Goal: Information Seeking & Learning: Learn about a topic

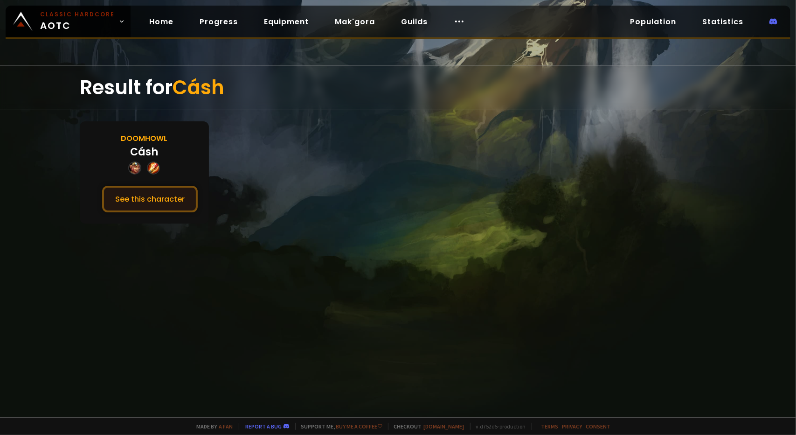
click at [156, 200] on button "See this character" at bounding box center [150, 199] width 96 height 27
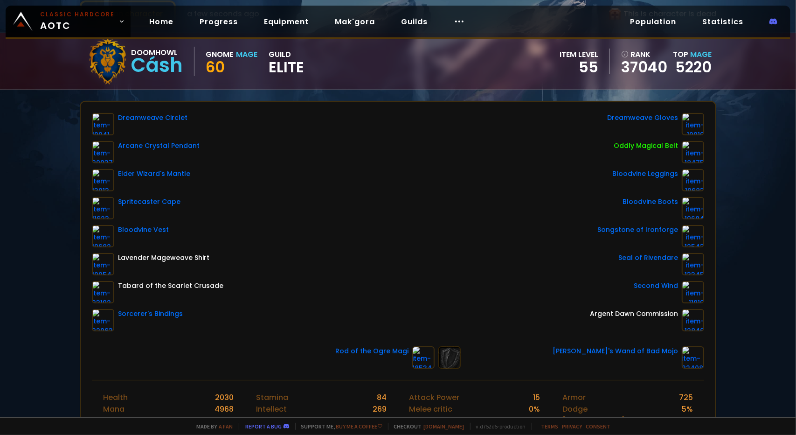
scroll to position [65, 0]
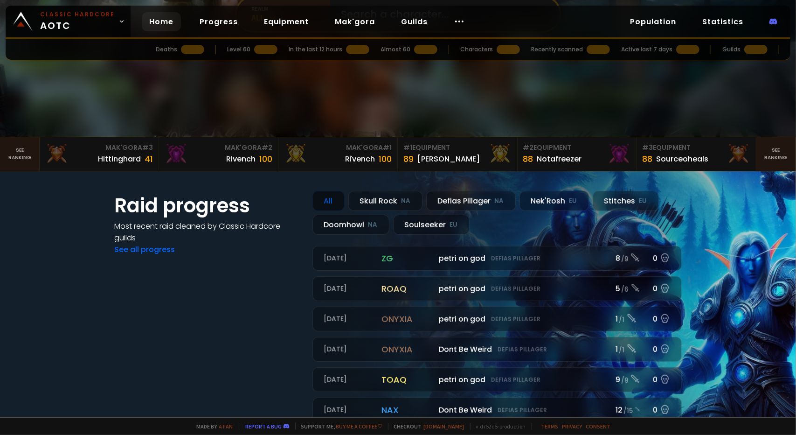
scroll to position [168, 0]
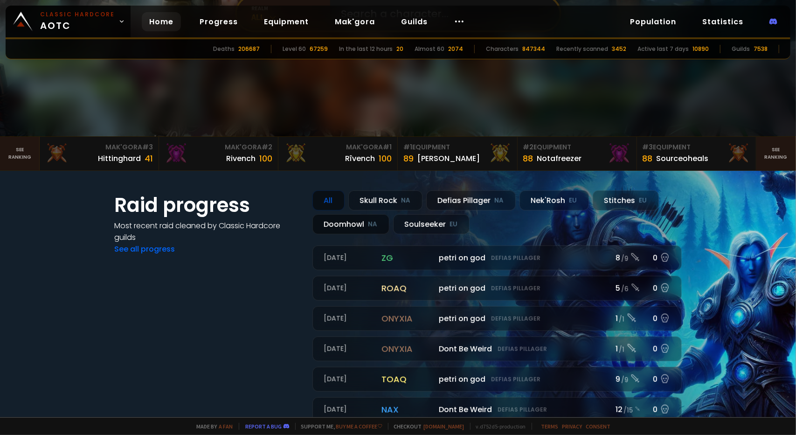
click at [334, 221] on div "Doomhowl NA" at bounding box center [351, 224] width 77 height 20
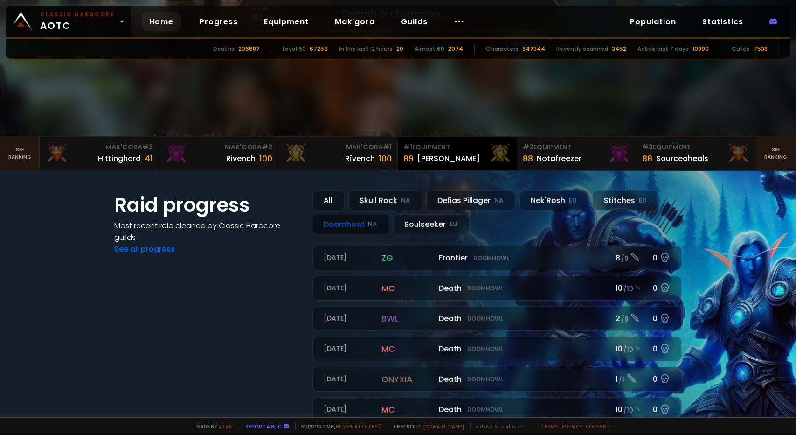
click at [426, 161] on div "[PERSON_NAME]" at bounding box center [449, 159] width 63 height 12
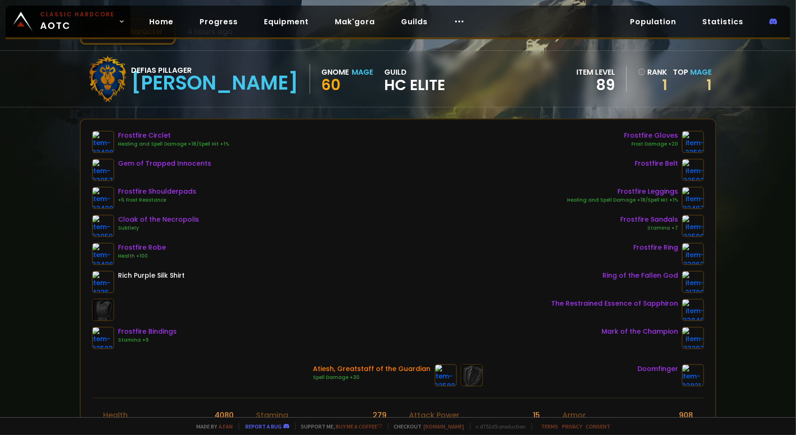
scroll to position [48, 0]
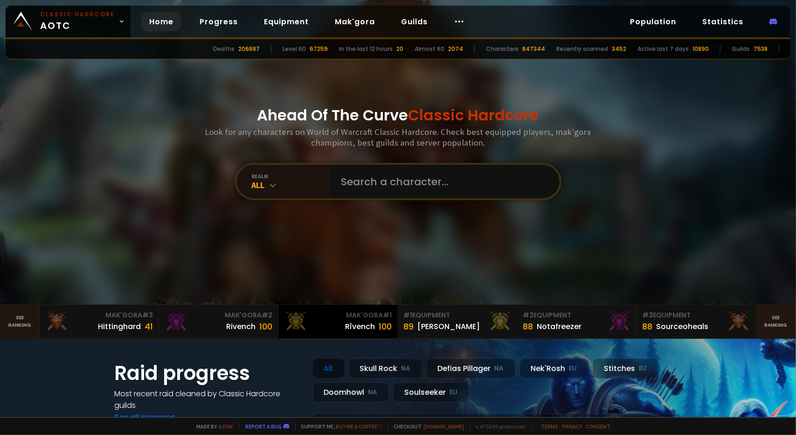
click at [338, 323] on div "Rîvench 100" at bounding box center [338, 326] width 108 height 13
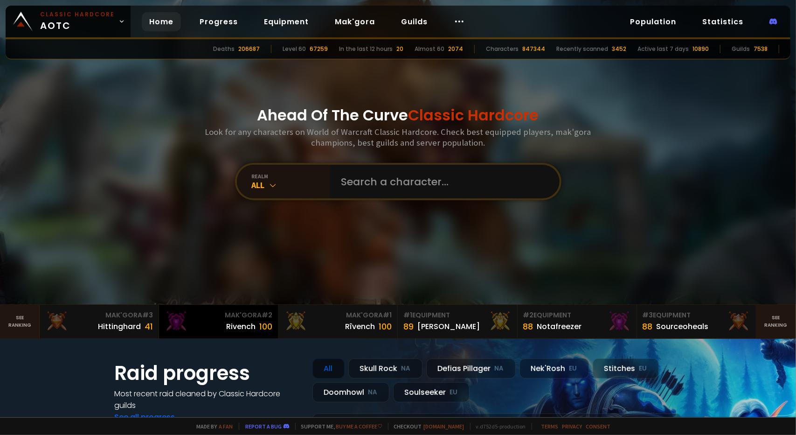
click at [226, 326] on div "Rivench" at bounding box center [240, 327] width 29 height 12
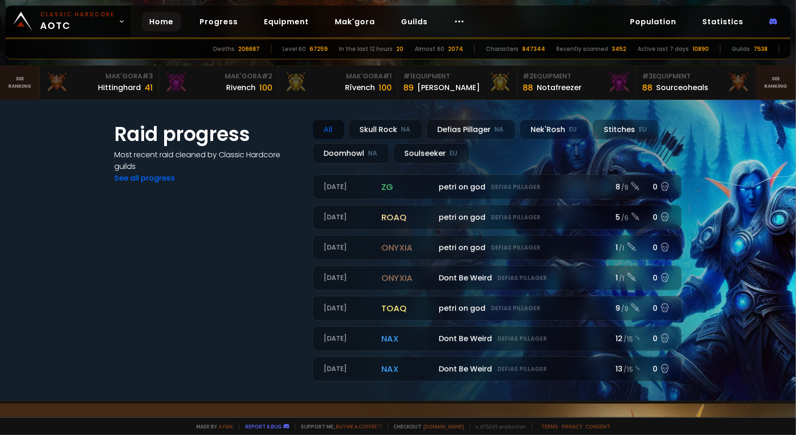
scroll to position [239, 0]
click at [348, 160] on div "Doomhowl NA" at bounding box center [351, 153] width 77 height 20
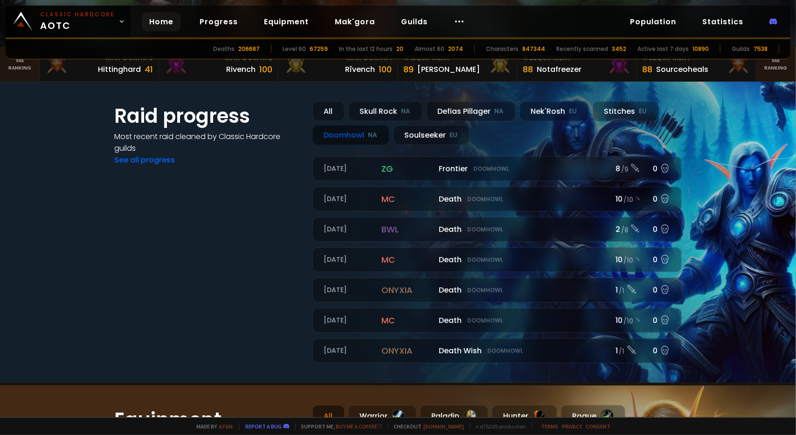
scroll to position [251, 0]
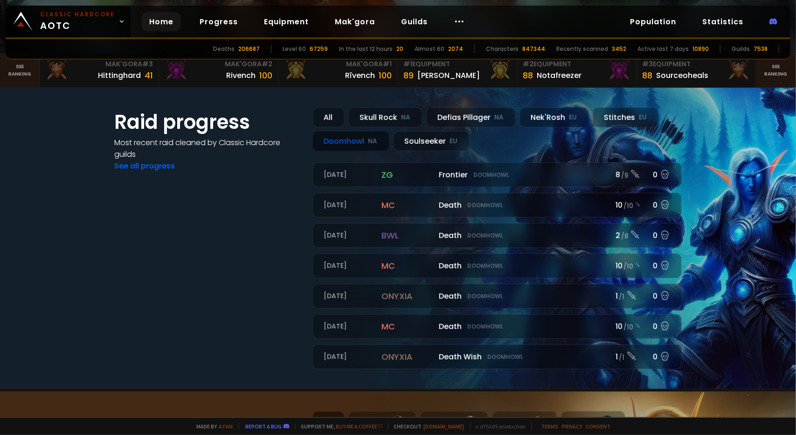
click at [342, 144] on div "Doomhowl NA" at bounding box center [351, 141] width 77 height 20
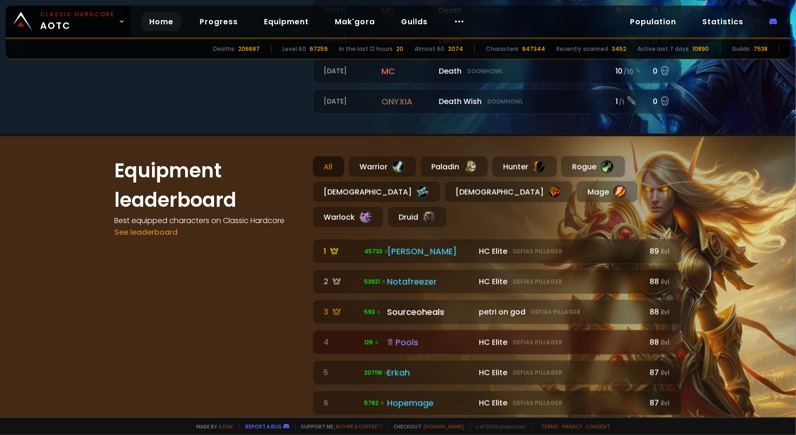
scroll to position [507, 0]
click at [246, 285] on div "Equipment leaderboard Best equipped characters on Classic Hardcore See leaderbo…" at bounding box center [208, 284] width 187 height 259
click at [246, 314] on div "Equipment leaderboard Best equipped characters on Classic Hardcore See leaderbo…" at bounding box center [208, 284] width 187 height 259
click at [242, 311] on div "Equipment leaderboard Best equipped characters on Classic Hardcore See leaderbo…" at bounding box center [208, 284] width 187 height 259
click at [371, 163] on div "Warrior" at bounding box center [383, 165] width 68 height 21
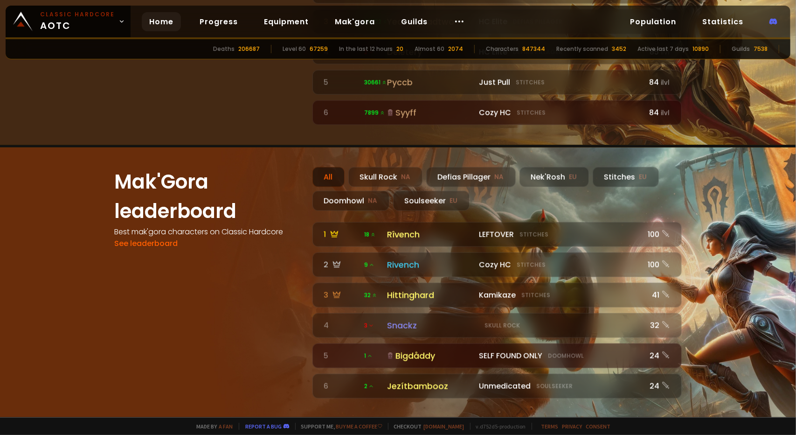
scroll to position [799, 0]
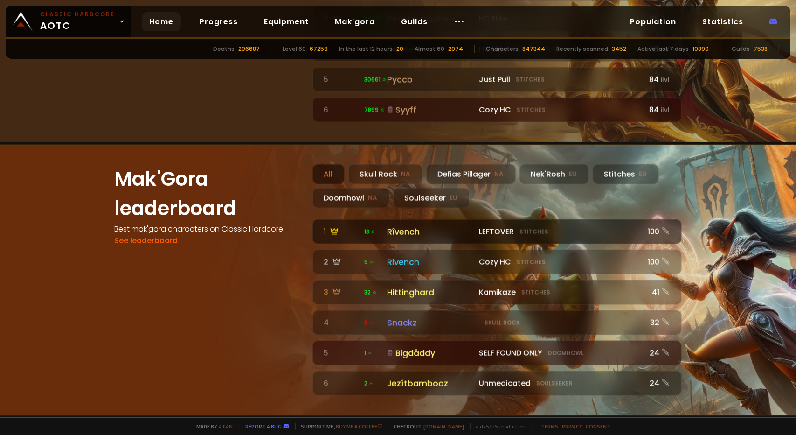
click at [398, 225] on div "Rîvench" at bounding box center [430, 231] width 87 height 13
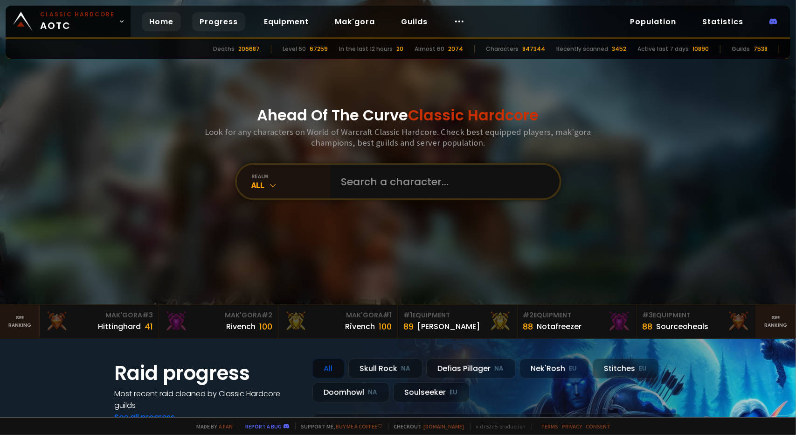
click at [222, 27] on link "Progress" at bounding box center [218, 21] width 53 height 19
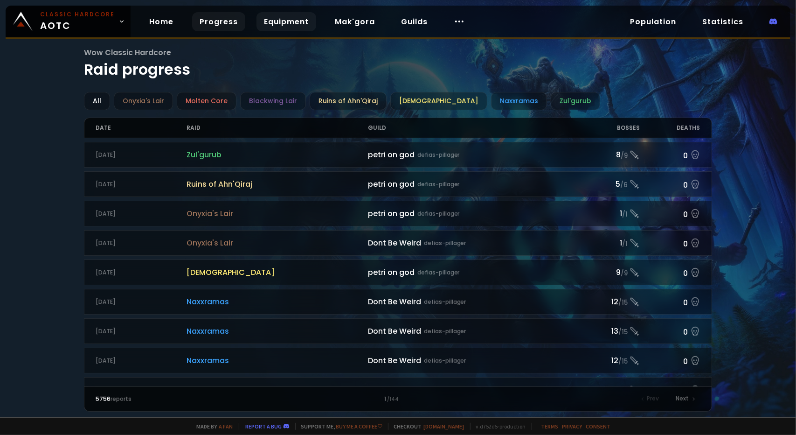
click at [288, 23] on link "Equipment" at bounding box center [287, 21] width 60 height 19
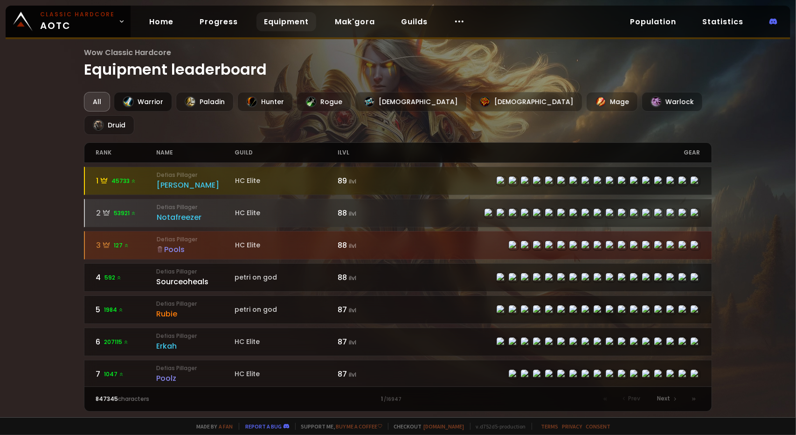
click at [163, 97] on div "Warrior" at bounding box center [143, 102] width 58 height 20
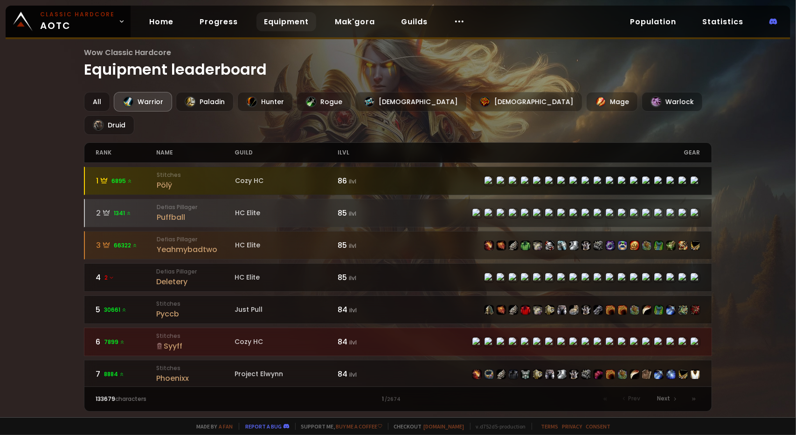
click at [167, 179] on div "Pölÿ" at bounding box center [196, 185] width 78 height 12
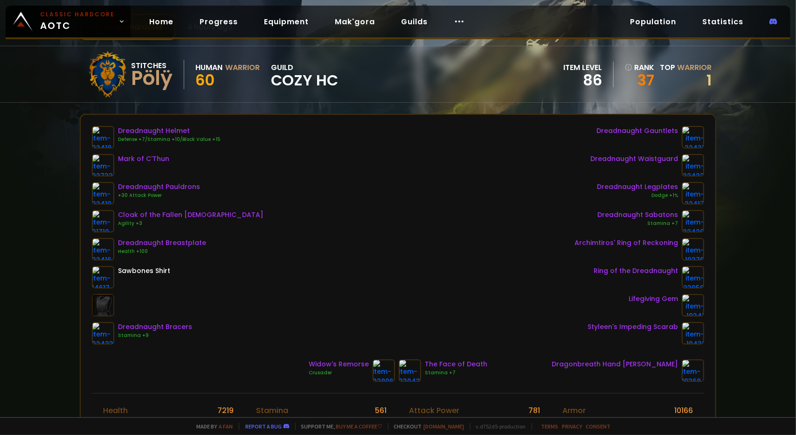
scroll to position [52, 0]
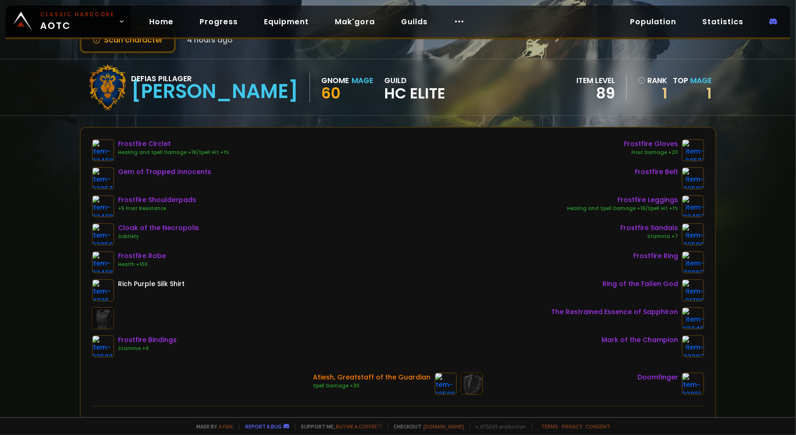
scroll to position [40, 0]
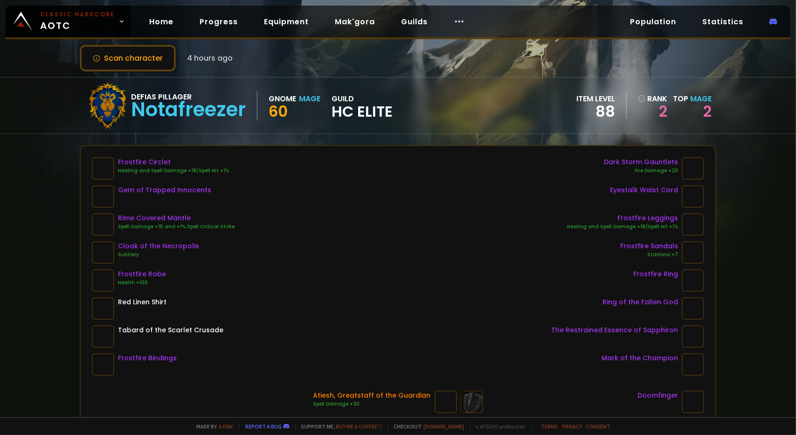
scroll to position [22, 0]
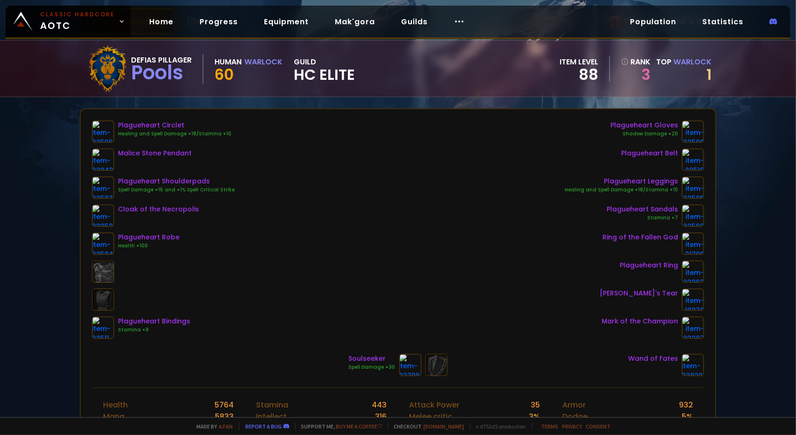
scroll to position [47, 0]
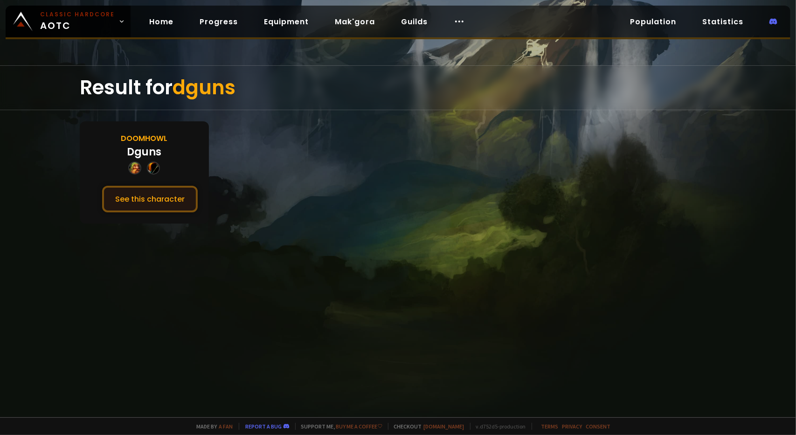
click at [170, 187] on button "See this character" at bounding box center [150, 199] width 96 height 27
